Goal: Transaction & Acquisition: Subscribe to service/newsletter

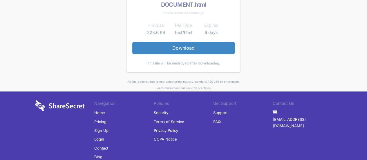
scroll to position [58, 0]
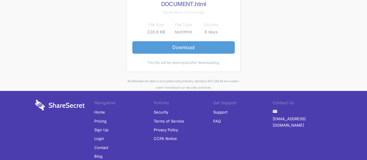
click at [181, 50] on link "Download" at bounding box center [183, 47] width 102 height 12
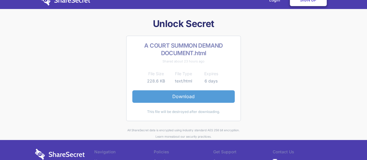
scroll to position [0, 0]
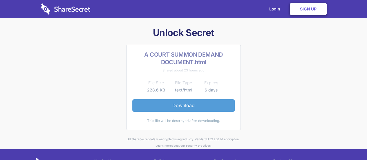
click at [187, 105] on link "Download" at bounding box center [183, 105] width 102 height 12
click at [186, 106] on link "Download" at bounding box center [183, 105] width 102 height 12
click at [184, 108] on link "Download" at bounding box center [183, 105] width 102 height 12
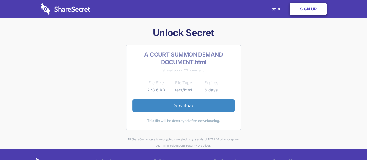
click at [297, 7] on link "Sign Up" at bounding box center [308, 9] width 37 height 12
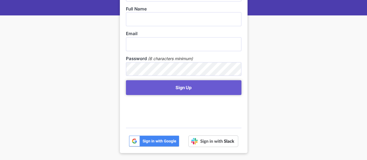
scroll to position [87, 0]
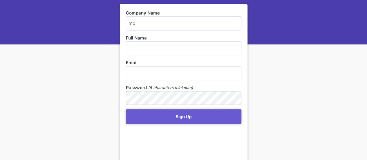
type input "m"
type input "Moegamat"
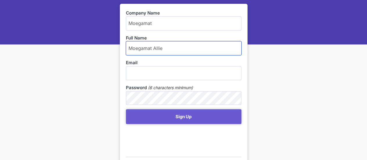
type input "Moegamat Allie"
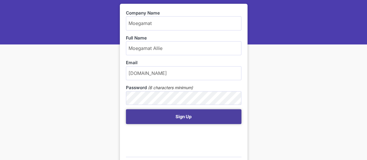
click at [180, 116] on button "Sign Up" at bounding box center [183, 116] width 115 height 15
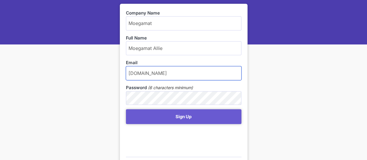
click at [153, 72] on input "azmieallie2gmail.com" at bounding box center [183, 73] width 115 height 14
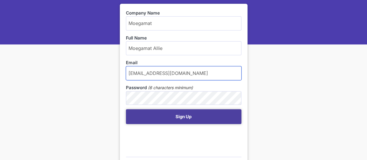
type input "azmieallie@gmail.com"
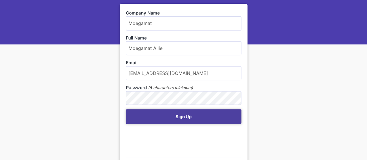
click at [169, 115] on button "Sign Up" at bounding box center [183, 116] width 115 height 15
